Goal: Check status

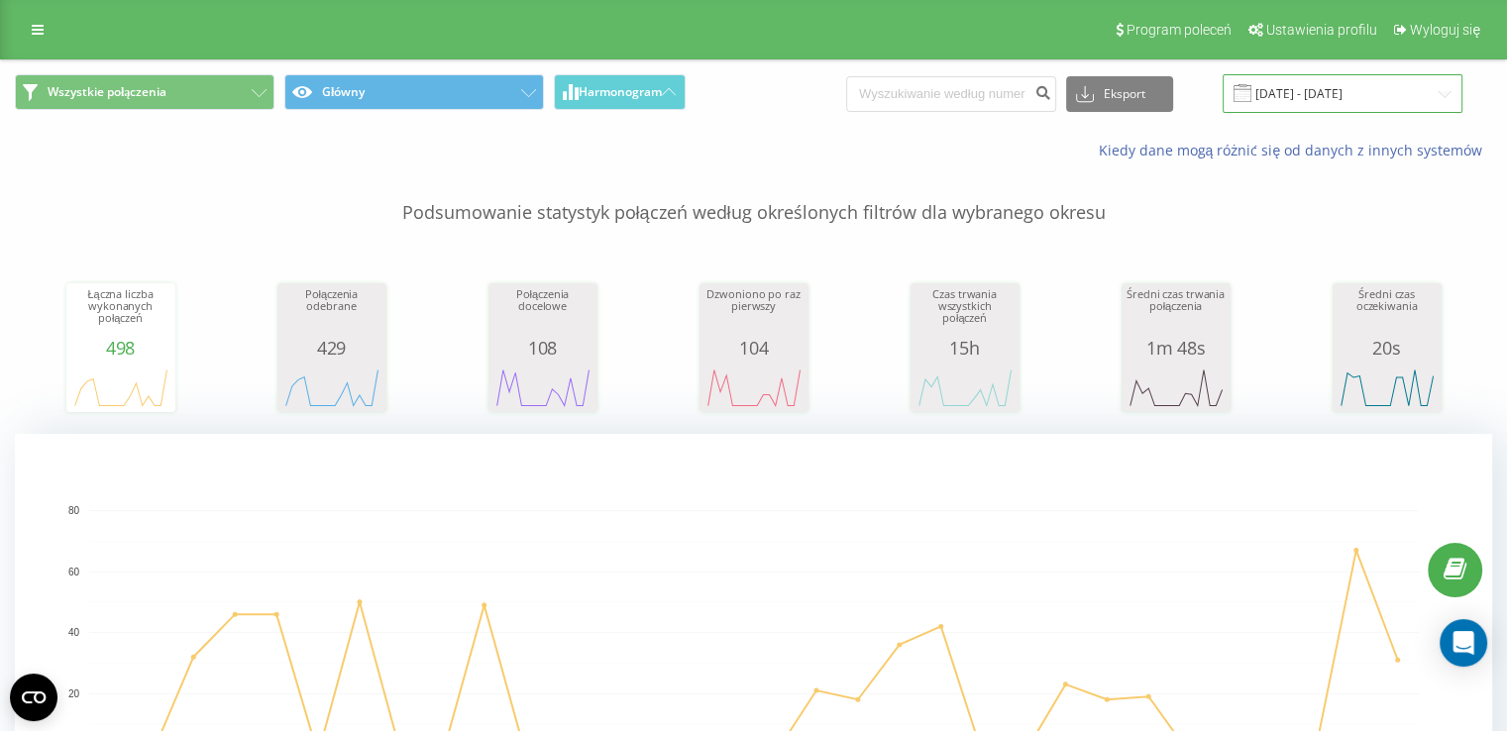
click at [1276, 90] on input "[DATE] - [DATE]" at bounding box center [1343, 93] width 240 height 39
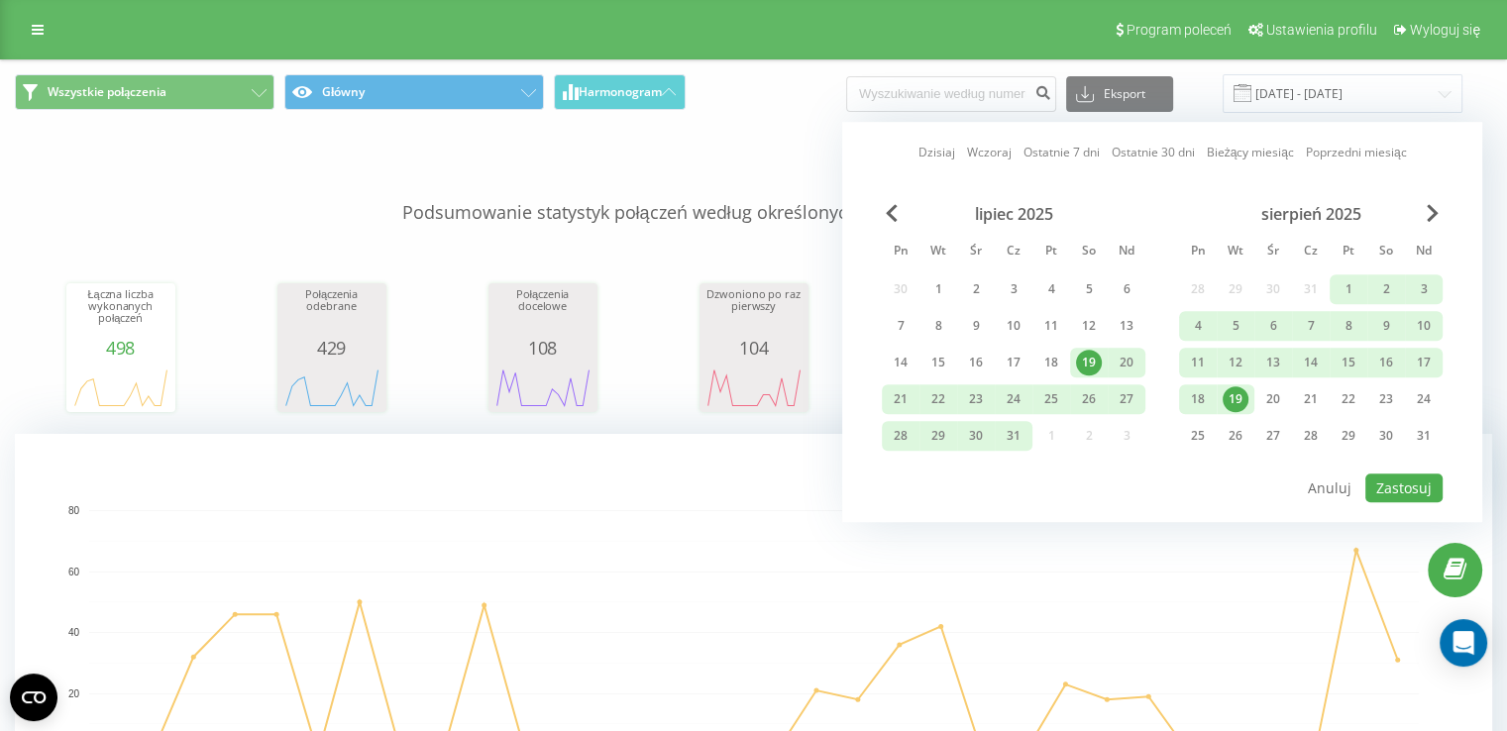
click at [1233, 396] on div "19" at bounding box center [1236, 399] width 26 height 26
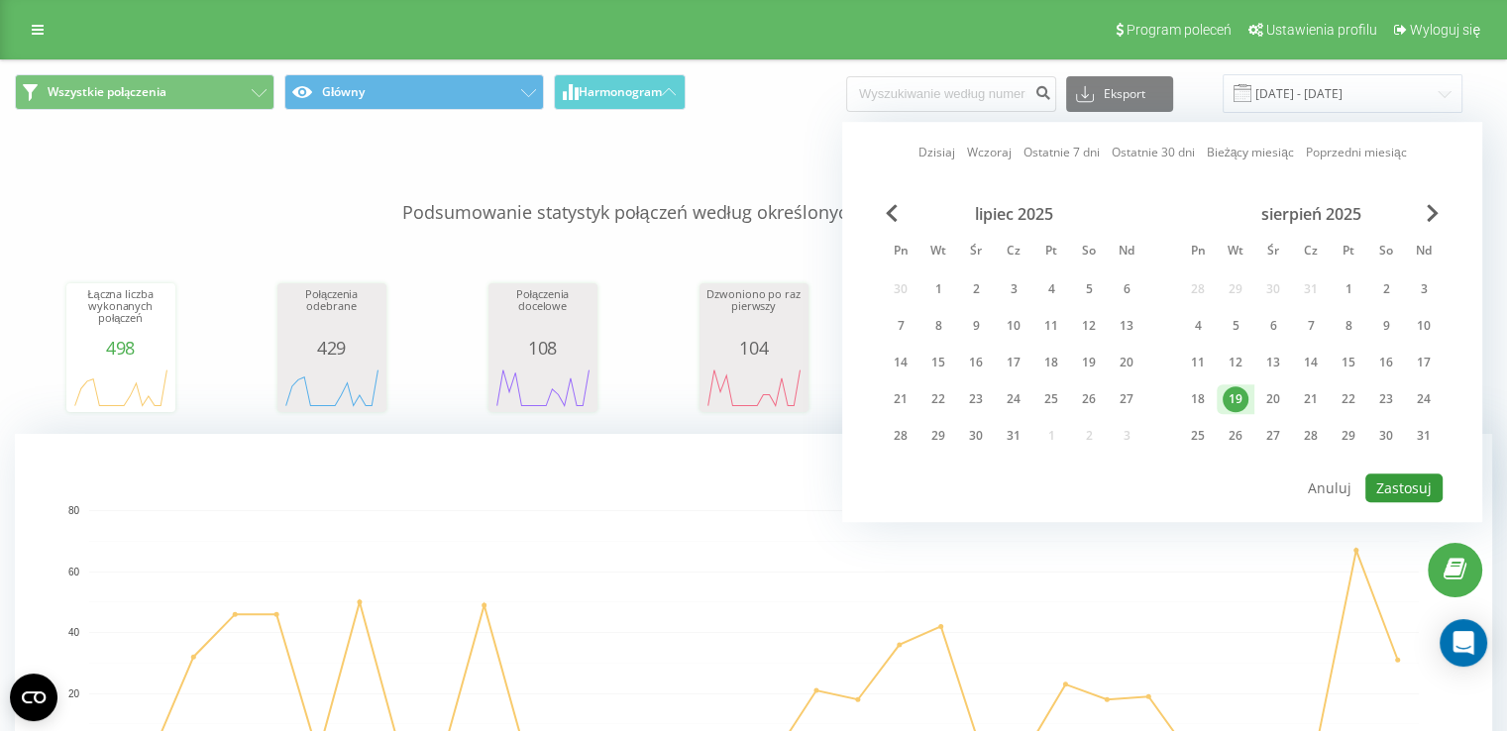
click at [1397, 478] on button "Zastosuj" at bounding box center [1403, 488] width 77 height 29
type input "[DATE] - [DATE]"
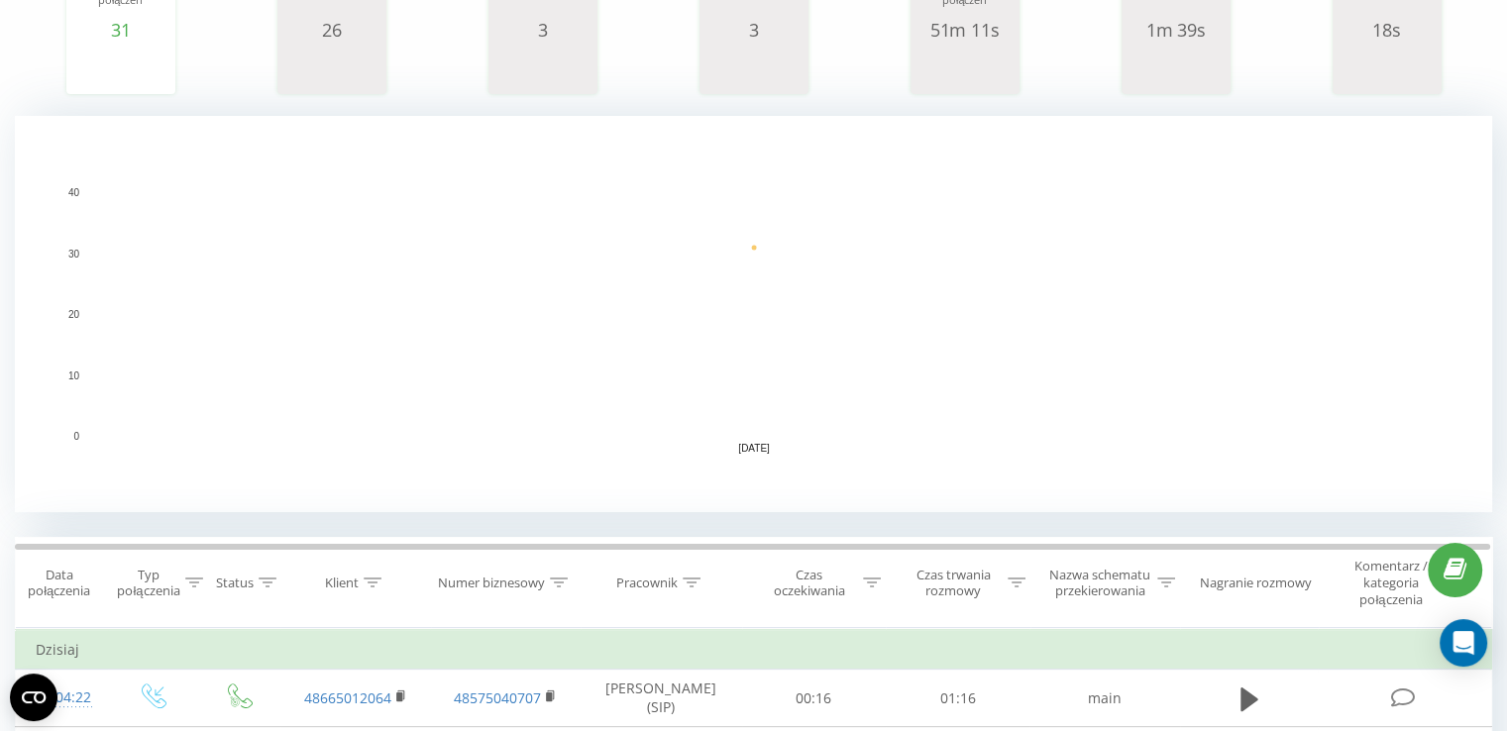
scroll to position [198, 0]
